Goal: Task Accomplishment & Management: Use online tool/utility

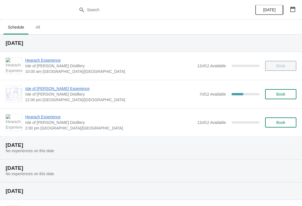
click at [60, 88] on span "Isle of [PERSON_NAME] Experience" at bounding box center [111, 89] width 172 height 6
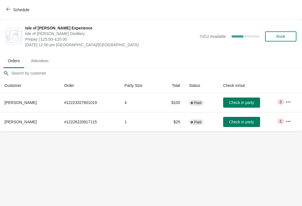
click at [252, 122] on span "Check in party" at bounding box center [241, 122] width 25 height 4
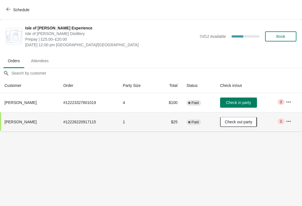
click at [245, 101] on span "Check in party" at bounding box center [238, 102] width 25 height 4
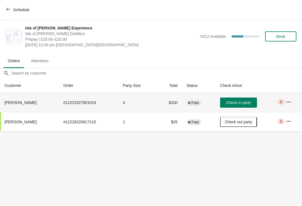
click at [249, 102] on span "Check in party" at bounding box center [238, 102] width 25 height 4
click at [249, 103] on span "Check in party" at bounding box center [238, 102] width 25 height 4
click at [285, 107] on td "Critical 2" at bounding box center [292, 102] width 21 height 19
click at [287, 102] on button "button" at bounding box center [289, 102] width 10 height 10
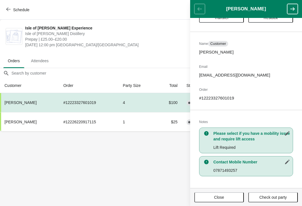
scroll to position [23, 0]
click at [229, 196] on span "Close" at bounding box center [219, 197] width 39 height 4
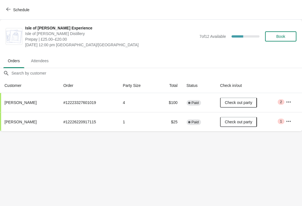
click at [291, 119] on icon "button" at bounding box center [289, 121] width 6 height 6
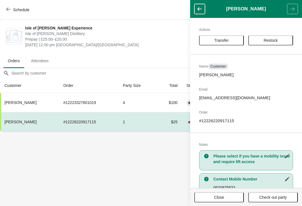
click at [226, 196] on span "Close" at bounding box center [219, 197] width 39 height 4
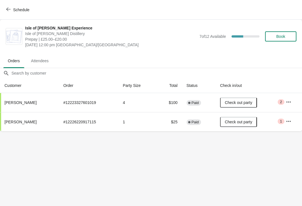
click at [282, 100] on span "2" at bounding box center [281, 102] width 2 height 4
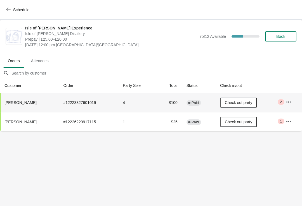
click at [284, 99] on span "Critical 2" at bounding box center [281, 102] width 6 height 6
click at [286, 104] on button "button" at bounding box center [289, 102] width 10 height 10
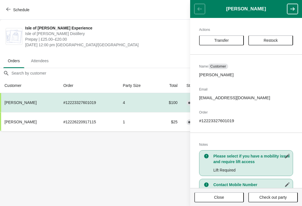
click at [5, 7] on button "Schedule" at bounding box center [18, 10] width 31 height 10
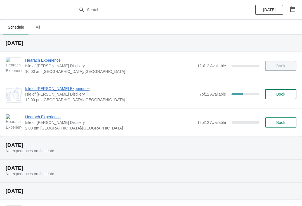
click at [39, 88] on span "Isle of [PERSON_NAME] Experience" at bounding box center [111, 89] width 172 height 6
